Goal: Task Accomplishment & Management: Use online tool/utility

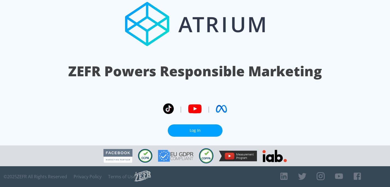
click at [203, 132] on link "Log In" at bounding box center [195, 131] width 55 height 12
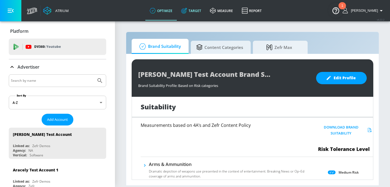
click at [200, 12] on link "Target" at bounding box center [191, 11] width 29 height 20
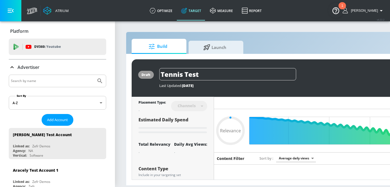
type input "0.22"
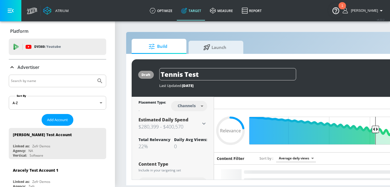
click at [168, 46] on span "Build" at bounding box center [158, 46] width 42 height 13
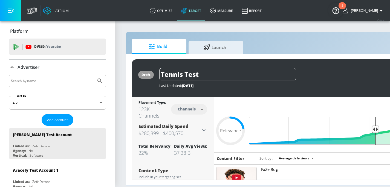
click at [272, 48] on div "Build Launch" at bounding box center [288, 46] width 313 height 15
click at [118, 76] on section "Build Launch draft Tennis Test Last Updated: [DATE] Activate Placement Type: 12…" at bounding box center [288, 104] width 346 height 167
click at [150, 47] on icon at bounding box center [152, 47] width 7 height 6
click at [343, 6] on div "1" at bounding box center [343, 9] width 2 height 7
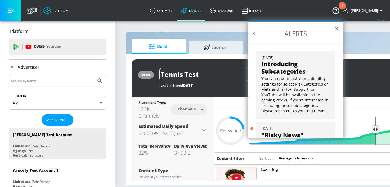
click at [341, 7] on div "1" at bounding box center [342, 5] width 7 height 7
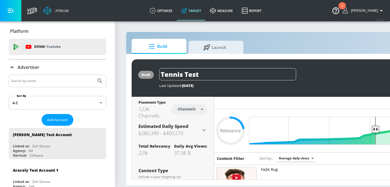
click at [337, 10] on img "Open Resource Center, 1 new notification" at bounding box center [336, 10] width 15 height 15
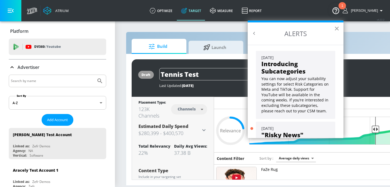
click at [336, 30] on button "×" at bounding box center [337, 28] width 5 height 9
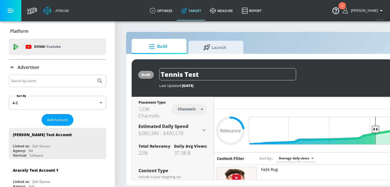
click at [336, 12] on img "Open Resource Center, 1 new notification" at bounding box center [336, 10] width 15 height 15
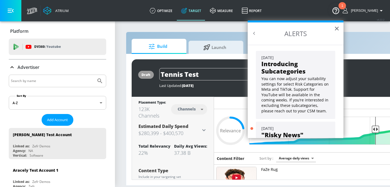
click at [303, 129] on div "[DATE]" at bounding box center [296, 128] width 69 height 5
click at [337, 28] on button "×" at bounding box center [337, 28] width 5 height 9
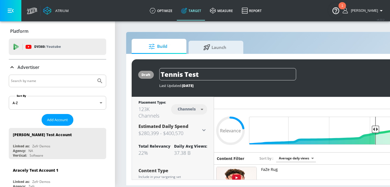
click at [342, 6] on div "1" at bounding box center [343, 9] width 2 height 7
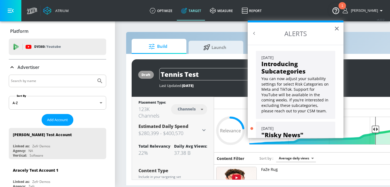
click at [340, 86] on li "[DATE] Introducing Subcategories You can now adjust your suitability settings f…" at bounding box center [296, 85] width 90 height 71
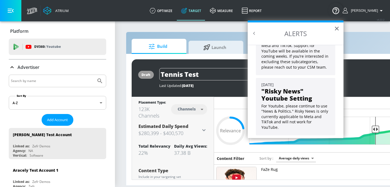
scroll to position [44, 0]
click at [338, 29] on button "×" at bounding box center [337, 28] width 5 height 9
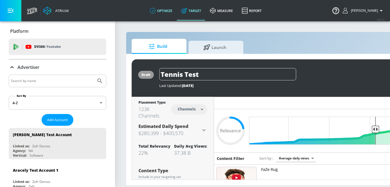
click at [172, 11] on link "optimize" at bounding box center [162, 11] width 32 height 20
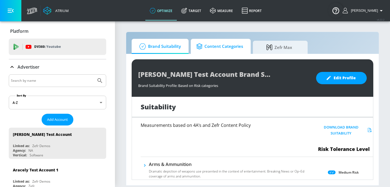
click at [227, 44] on span "Content Categories" at bounding box center [219, 46] width 47 height 13
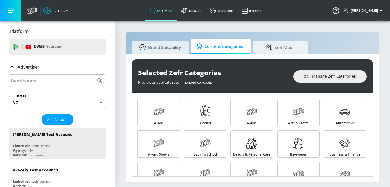
click at [131, 108] on div "Selected Zefr Categories Preview or duplicate recommended concepts Manage Zefr …" at bounding box center [252, 118] width 253 height 129
click at [375, 147] on div "Selected Zefr Categories Preview or duplicate recommended concepts Manage Zefr …" at bounding box center [252, 118] width 253 height 129
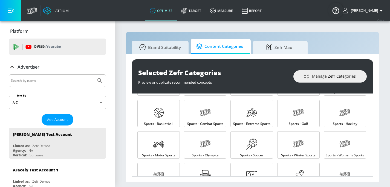
scroll to position [562, 0]
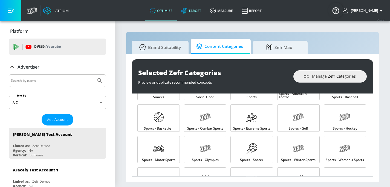
click at [206, 10] on link "Target" at bounding box center [191, 11] width 29 height 20
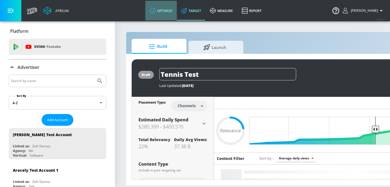
click at [173, 12] on link "optimize" at bounding box center [162, 11] width 32 height 20
